Goal: Task Accomplishment & Management: Manage account settings

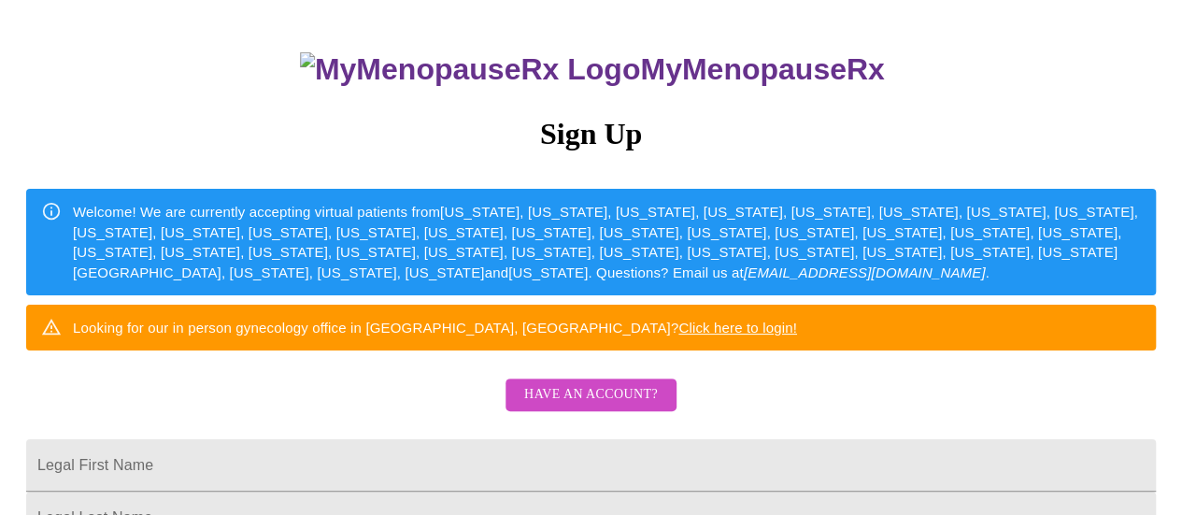
scroll to position [187, 0]
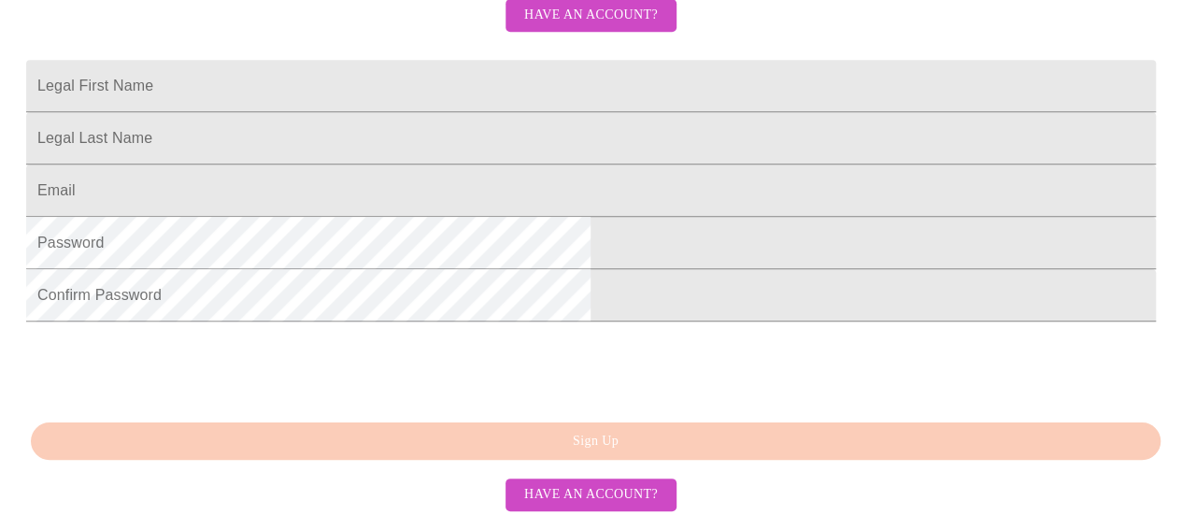
click at [577, 27] on span "Have an account?" at bounding box center [591, 15] width 134 height 23
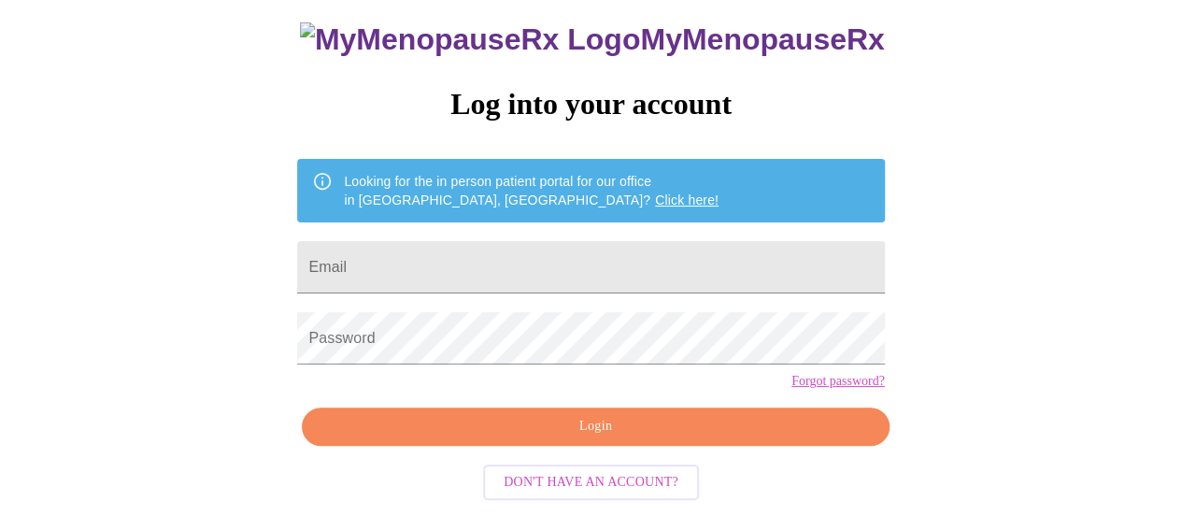
scroll to position [143, 0]
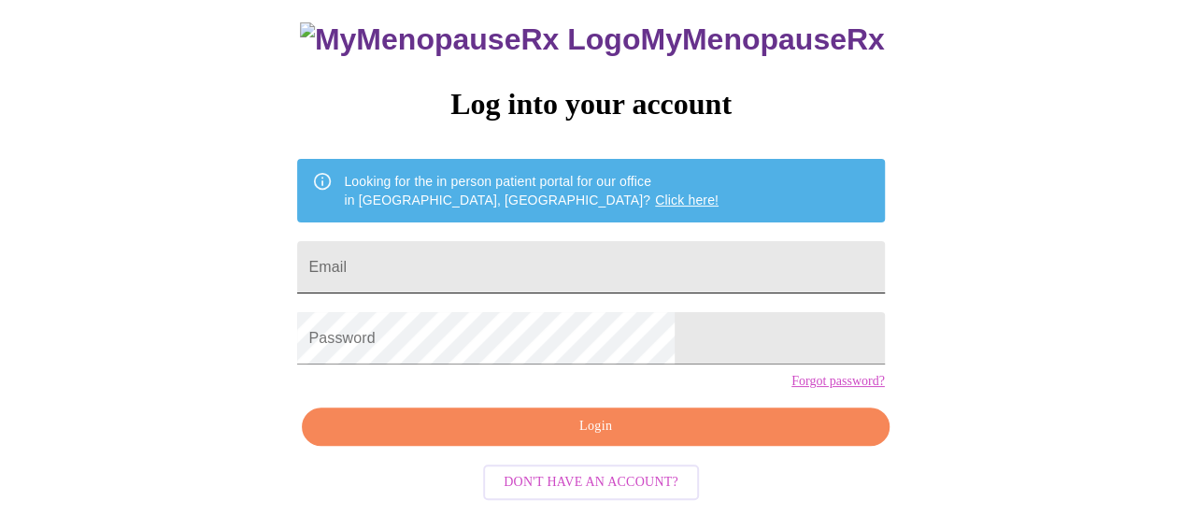
click at [587, 241] on input "Email" at bounding box center [590, 267] width 587 height 52
type input "[EMAIL_ADDRESS][DOMAIN_NAME]"
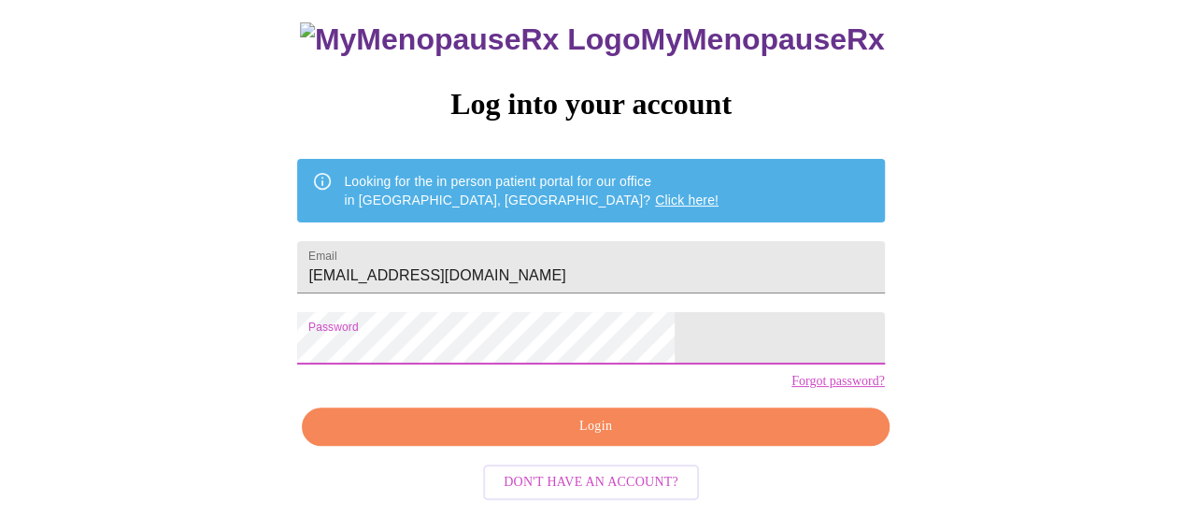
click at [792, 384] on link "Forgot password?" at bounding box center [838, 381] width 93 height 15
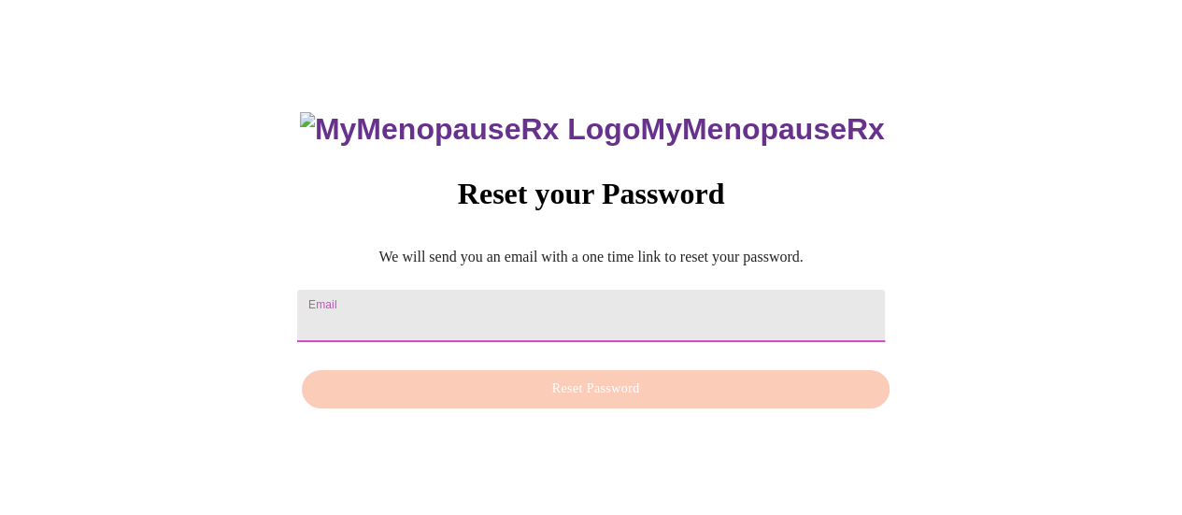
click at [627, 296] on input "Email" at bounding box center [590, 316] width 587 height 52
type input "[EMAIL_ADDRESS][DOMAIN_NAME]"
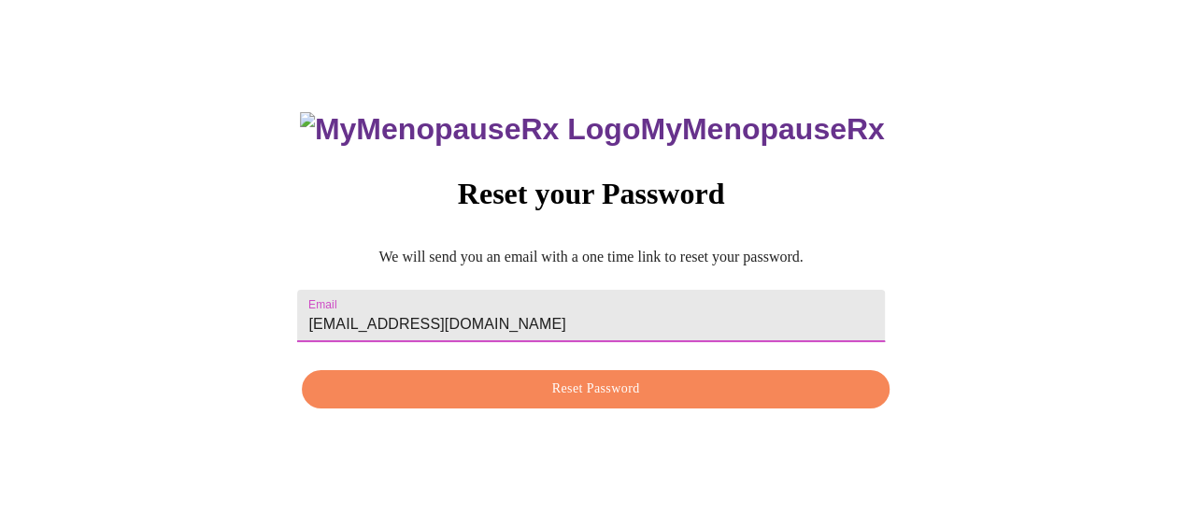
click at [608, 399] on span "Reset Password" at bounding box center [595, 389] width 544 height 23
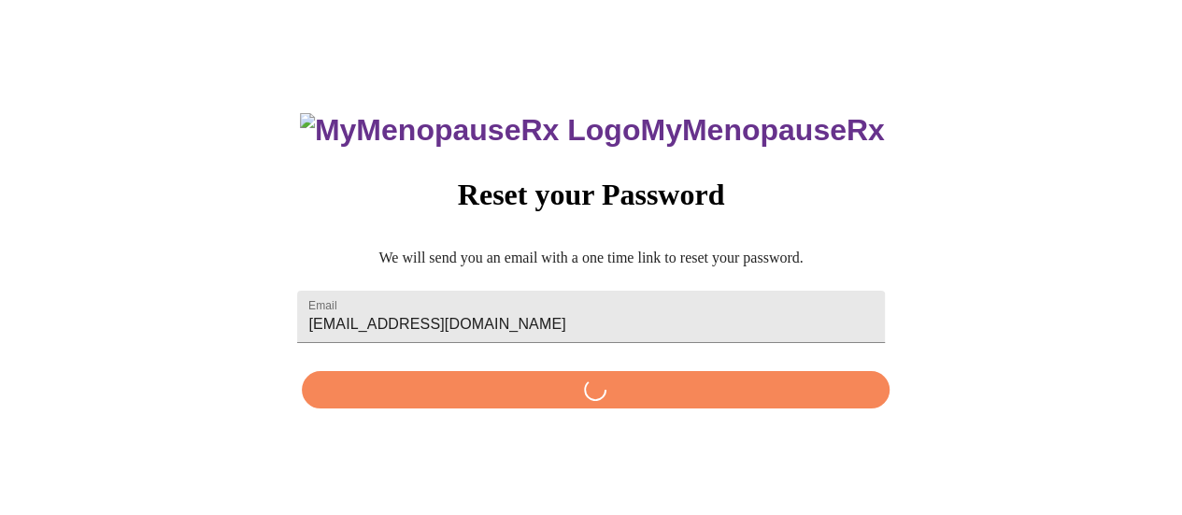
scroll to position [0, 0]
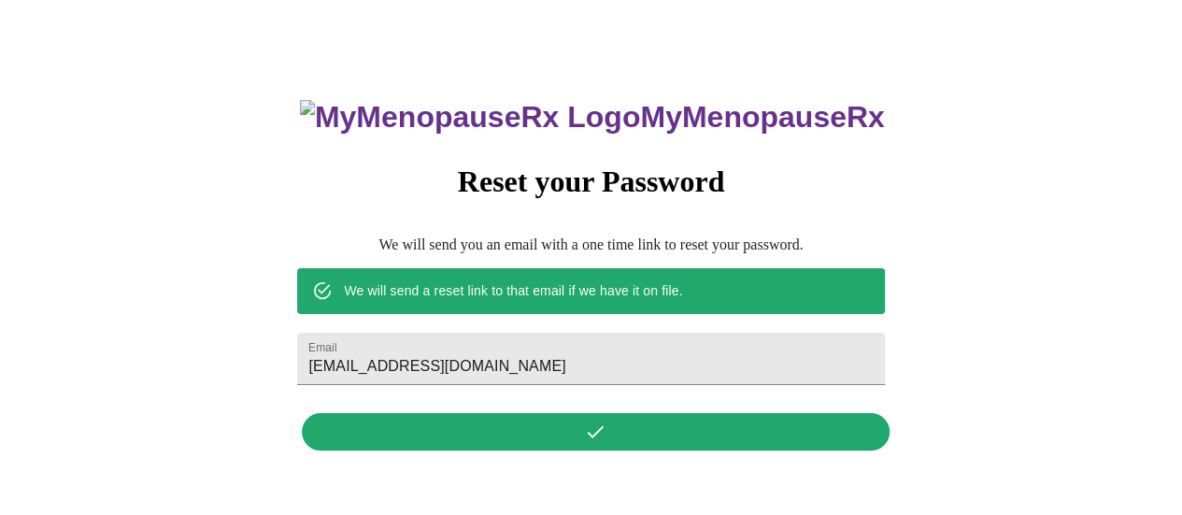
click at [591, 427] on div "MyMenopauseRx Reset your Password We will send you an email with a one time lin…" at bounding box center [591, 264] width 624 height 389
click at [677, 114] on h3 "MyMenopauseRx" at bounding box center [592, 117] width 585 height 35
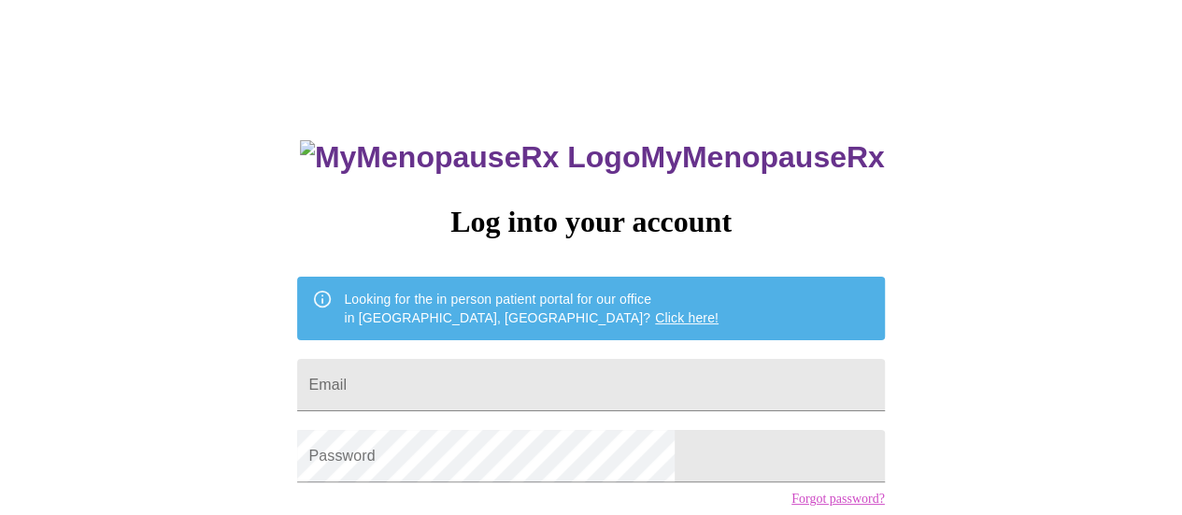
scroll to position [143, 0]
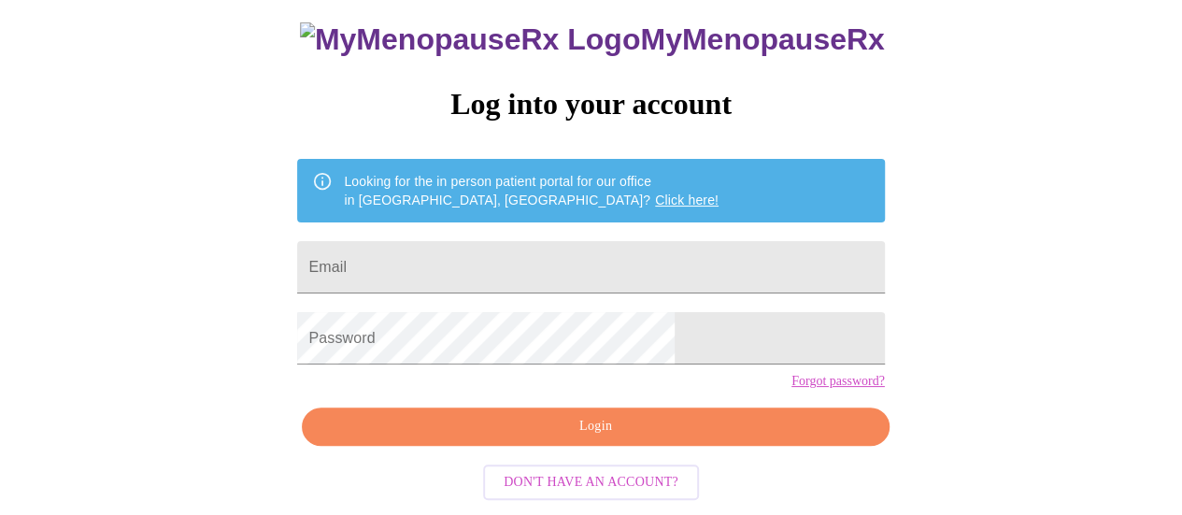
click at [655, 193] on link "Click here!" at bounding box center [687, 200] width 64 height 15
